Goal: Task Accomplishment & Management: Use online tool/utility

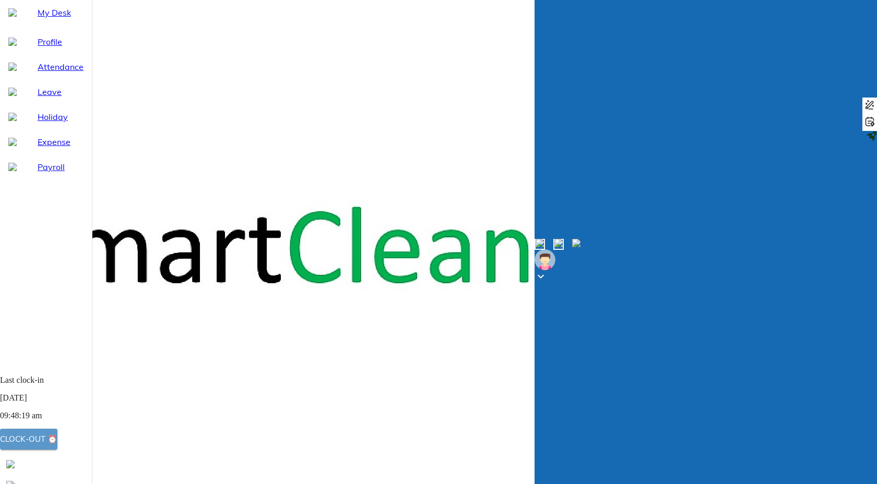
click at [57, 446] on div "Clock-out ⏰" at bounding box center [28, 440] width 57 height 14
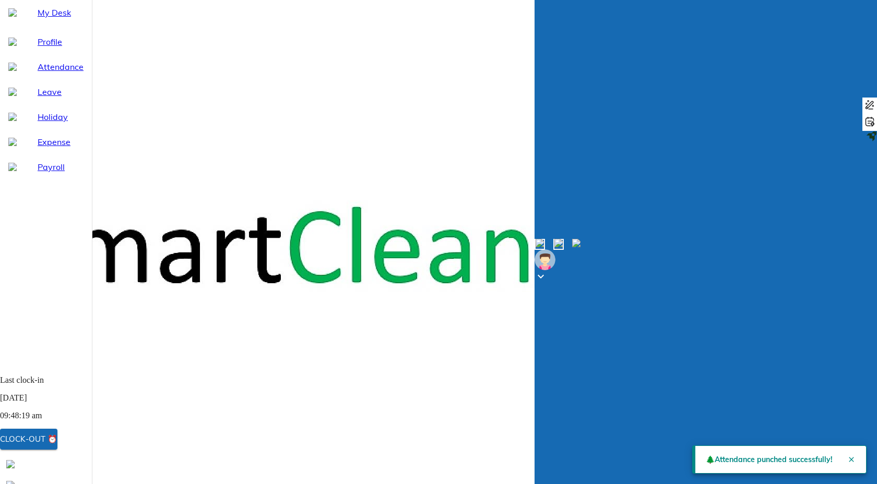
click at [848, 459] on icon "Close" at bounding box center [851, 460] width 8 height 8
